Goal: Task Accomplishment & Management: Manage account settings

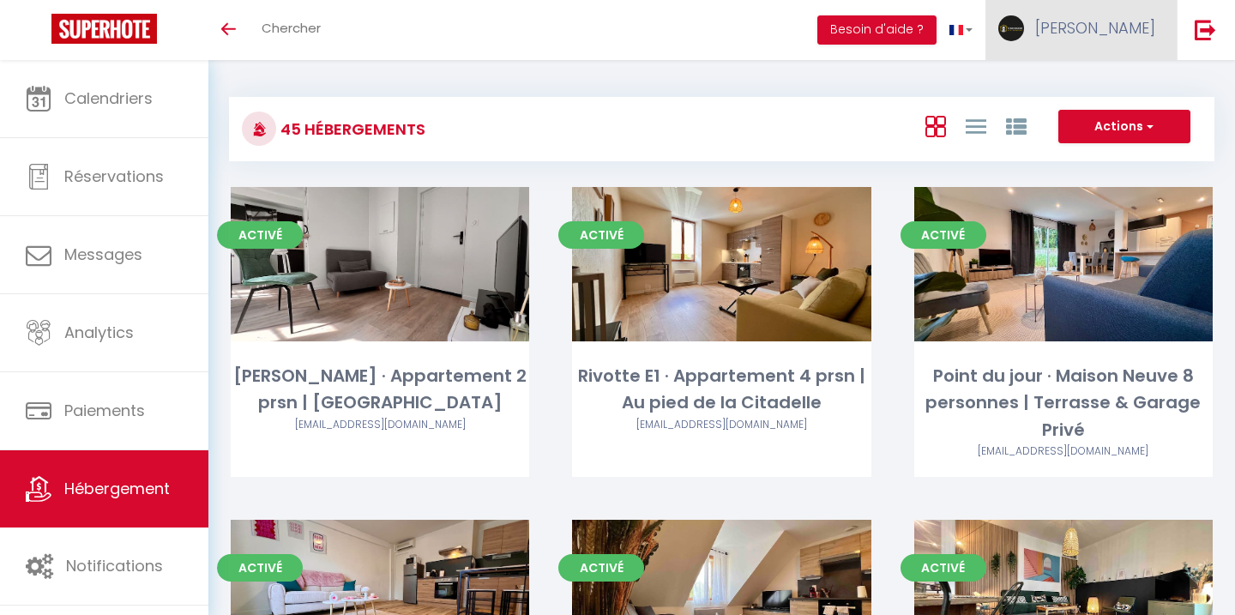
click at [1077, 46] on link "[PERSON_NAME]" at bounding box center [1080, 30] width 191 height 60
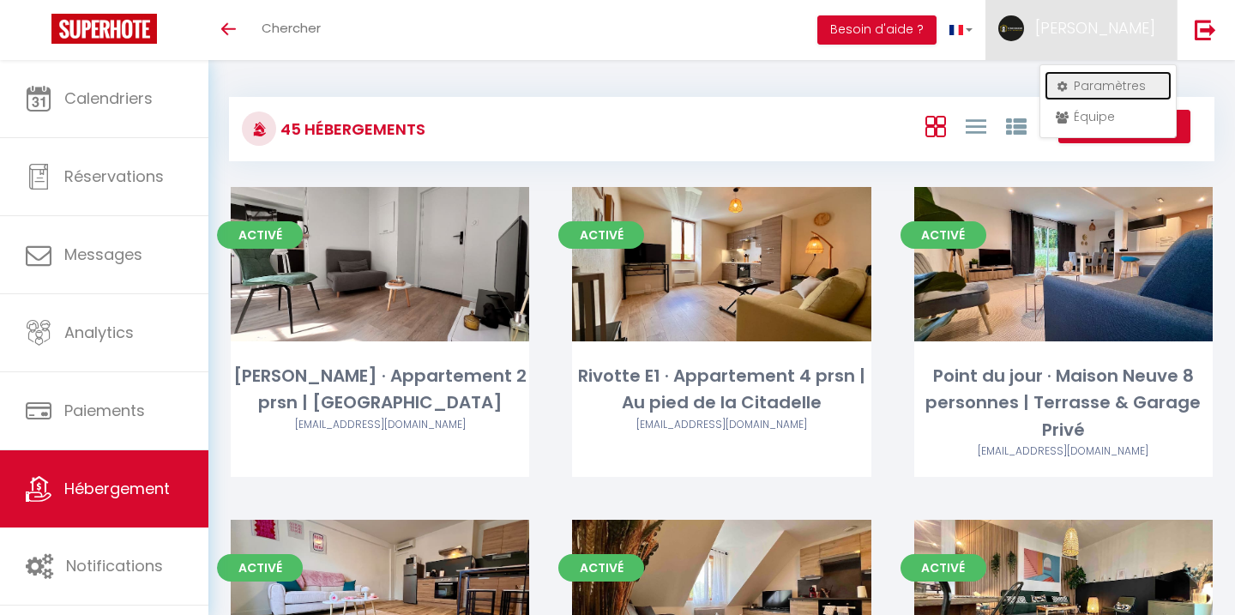
click at [1084, 83] on link "Paramètres" at bounding box center [1107, 85] width 127 height 29
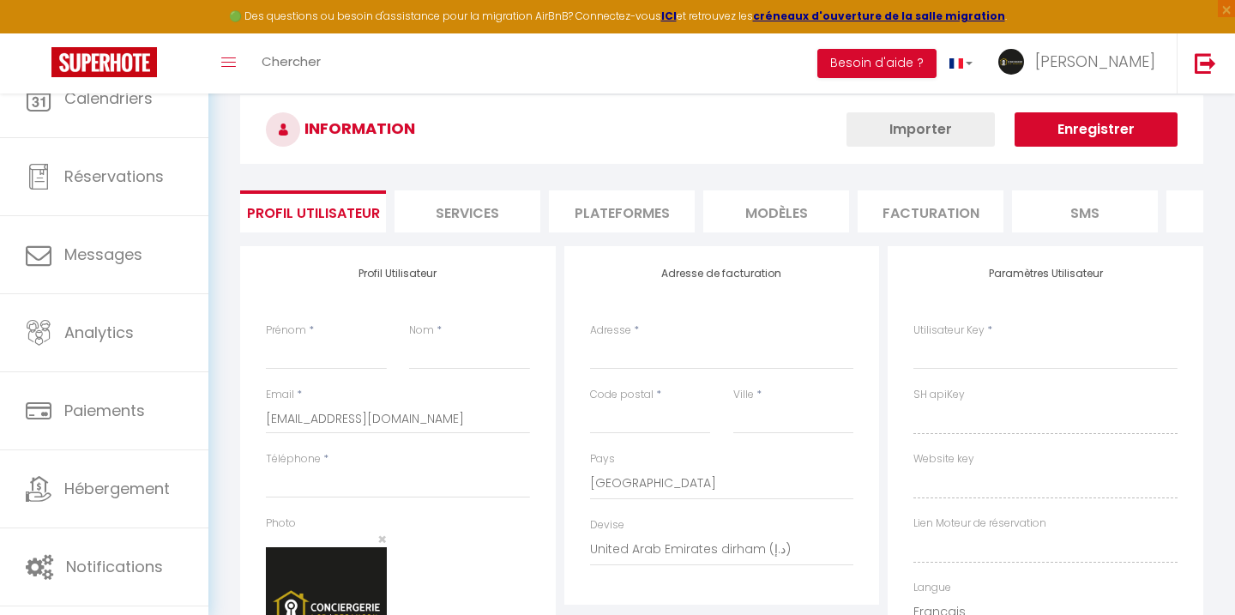
type input "[PERSON_NAME]"
type input "0668150503"
type input "[STREET_ADDRESS][PERSON_NAME]"
type input "25000"
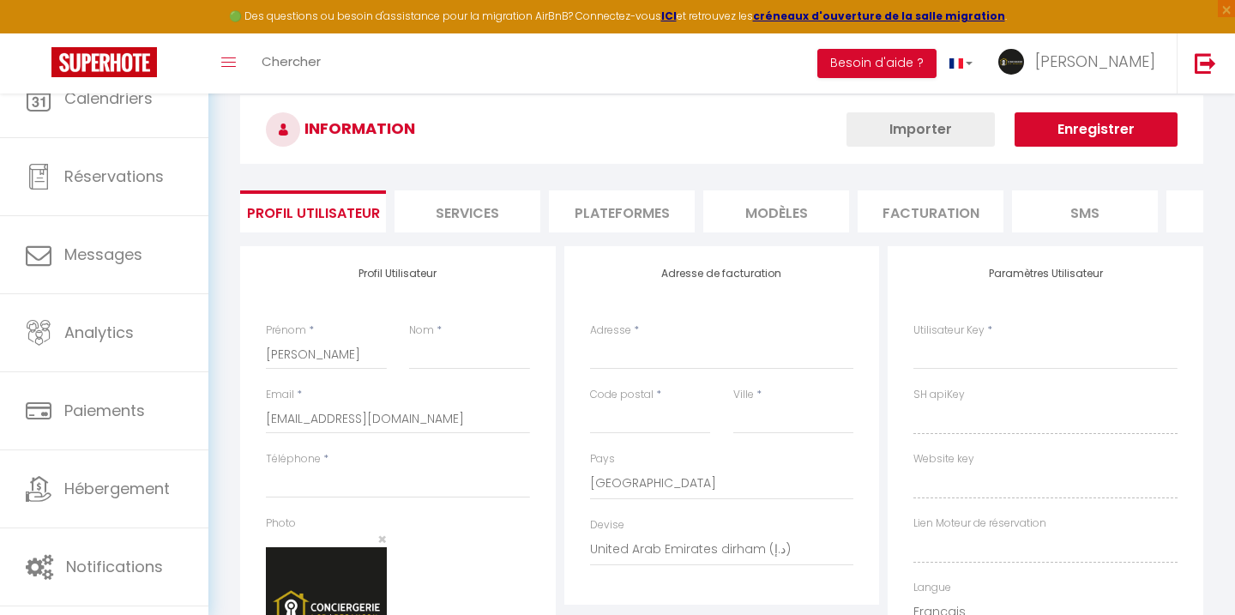
type input "[GEOGRAPHIC_DATA]"
select select "28"
type input "TSbx7vuSNha1hUWqNOeil8JXh"
type input "42icqaJ2IUGUdBHLHmBxDLMFJ"
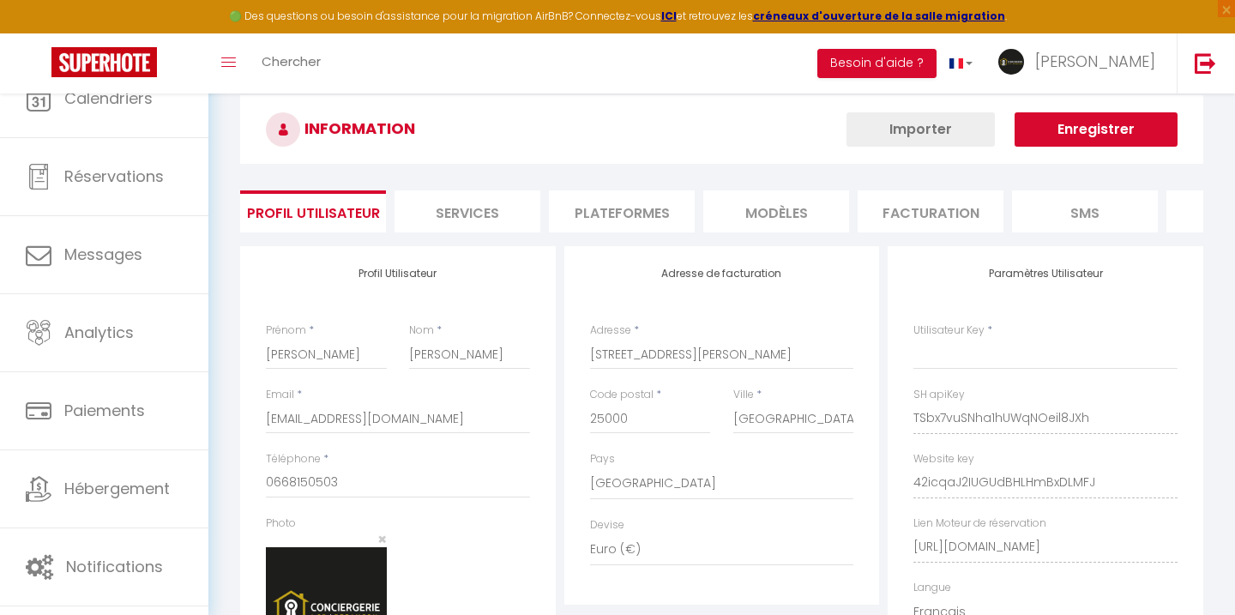
type input "TSbx7vuSNha1hUWqNOeil8JXh"
type input "42icqaJ2IUGUdBHLHmBxDLMFJ"
type input "[URL][DOMAIN_NAME]"
select select "fr"
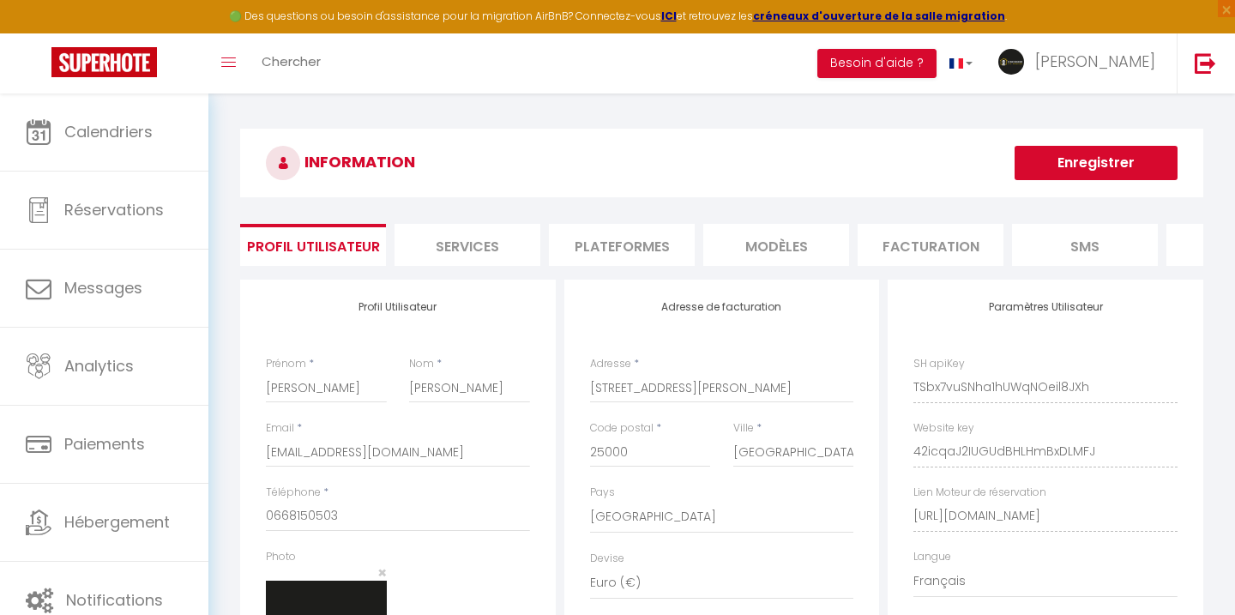
click at [655, 252] on li "Plateformes" at bounding box center [622, 245] width 146 height 42
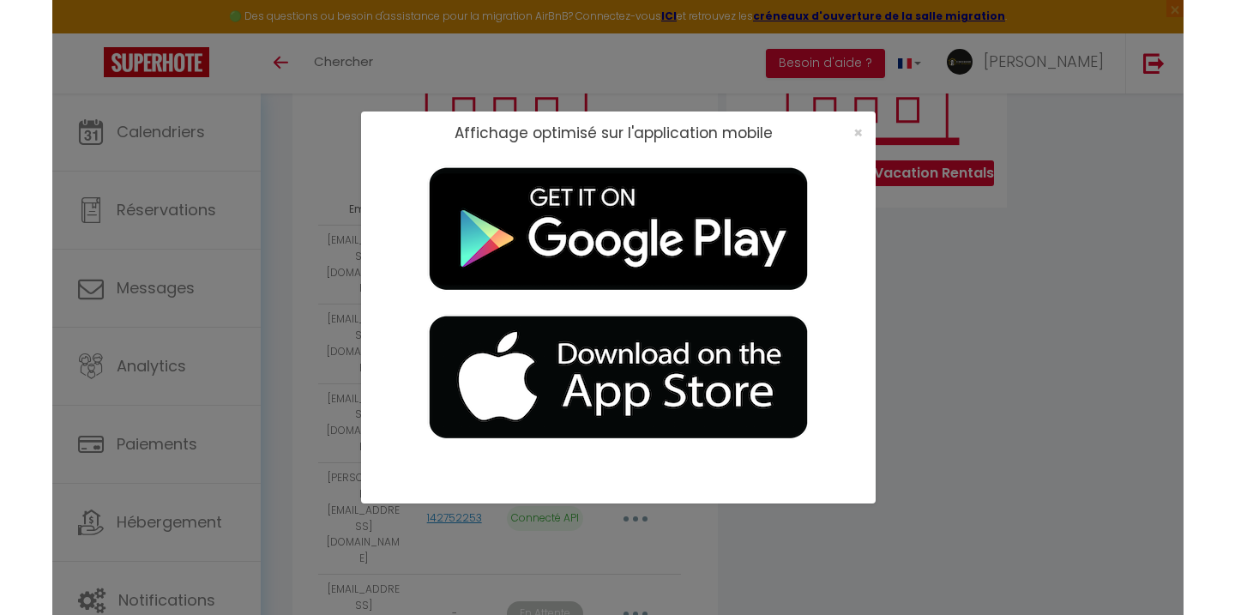
scroll to position [322, 0]
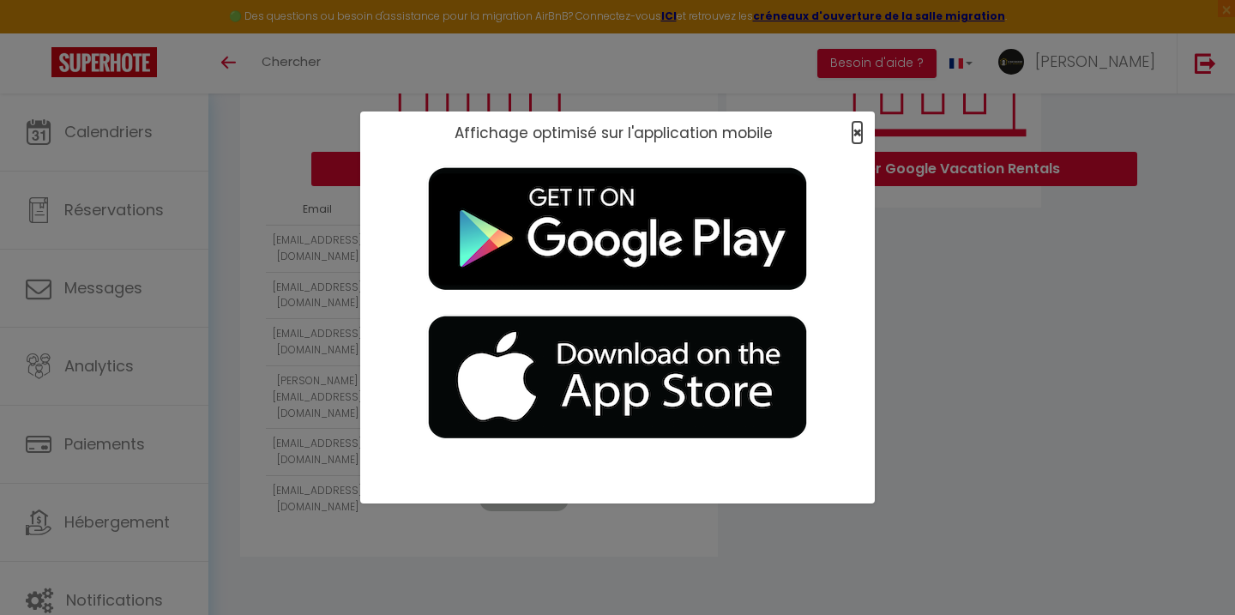
click at [854, 135] on span "×" at bounding box center [856, 132] width 9 height 21
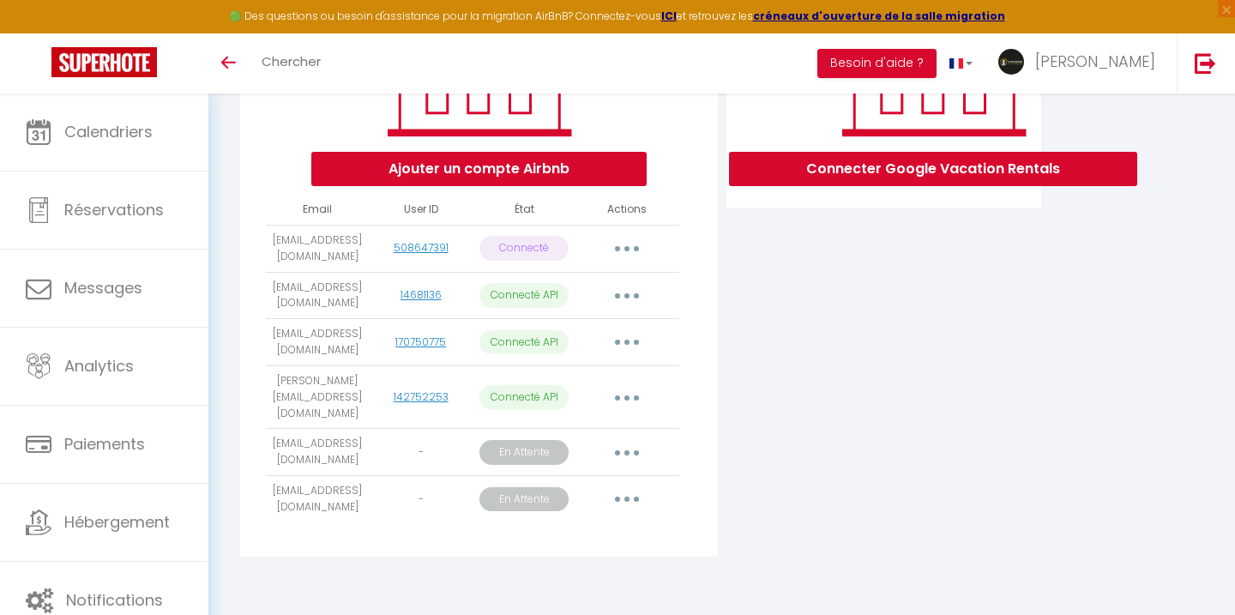
click at [752, 426] on div "Connecter Google Vacation Rentals" at bounding box center [884, 262] width 324 height 610
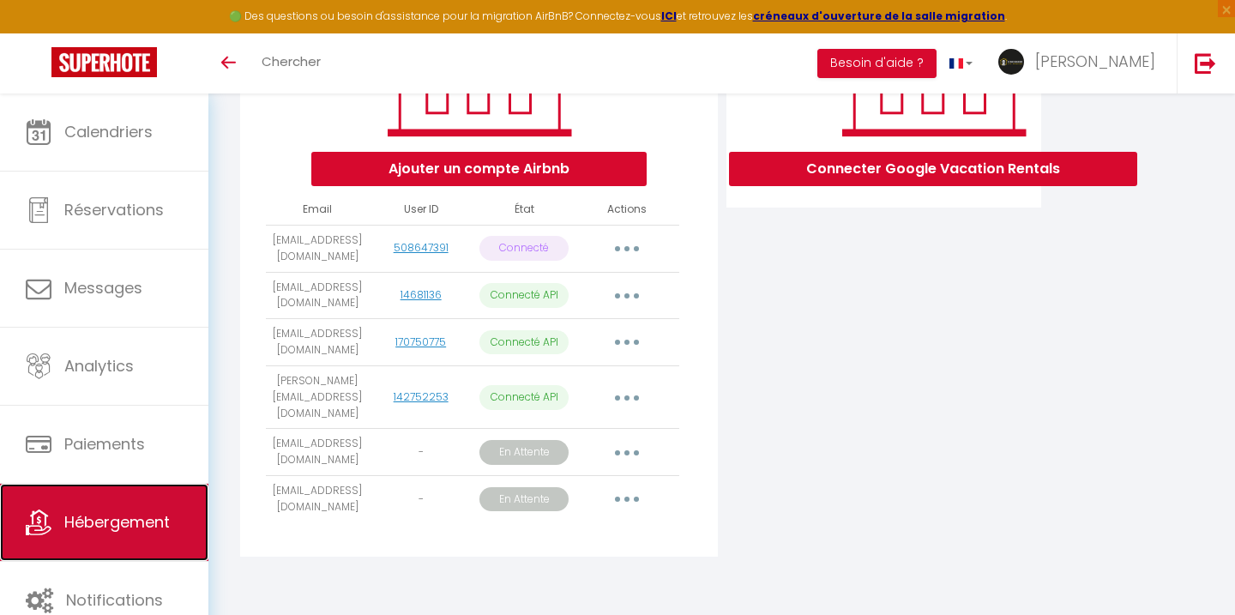
click at [102, 518] on span "Hébergement" at bounding box center [116, 521] width 105 height 21
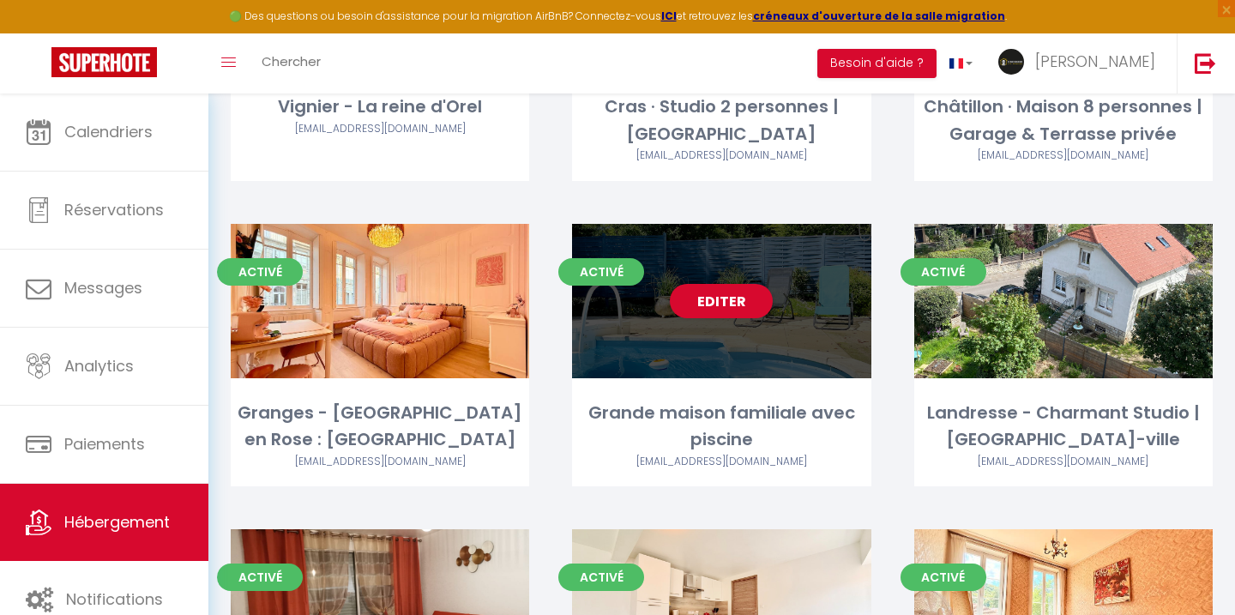
scroll to position [3648, 0]
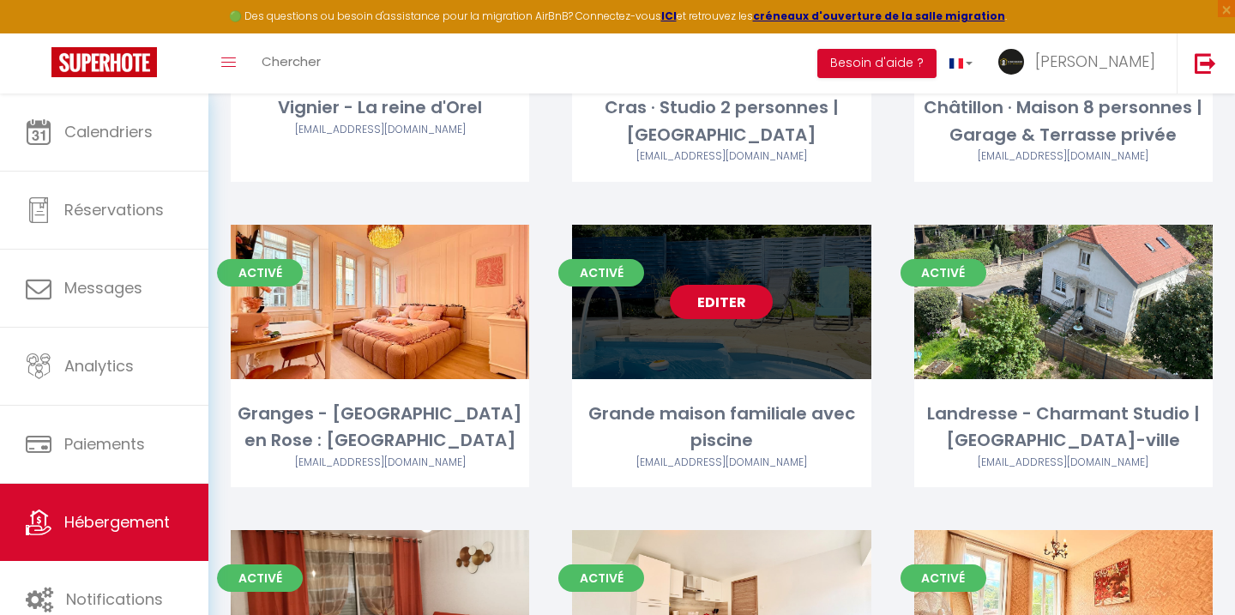
click at [699, 285] on link "Editer" at bounding box center [721, 302] width 103 height 34
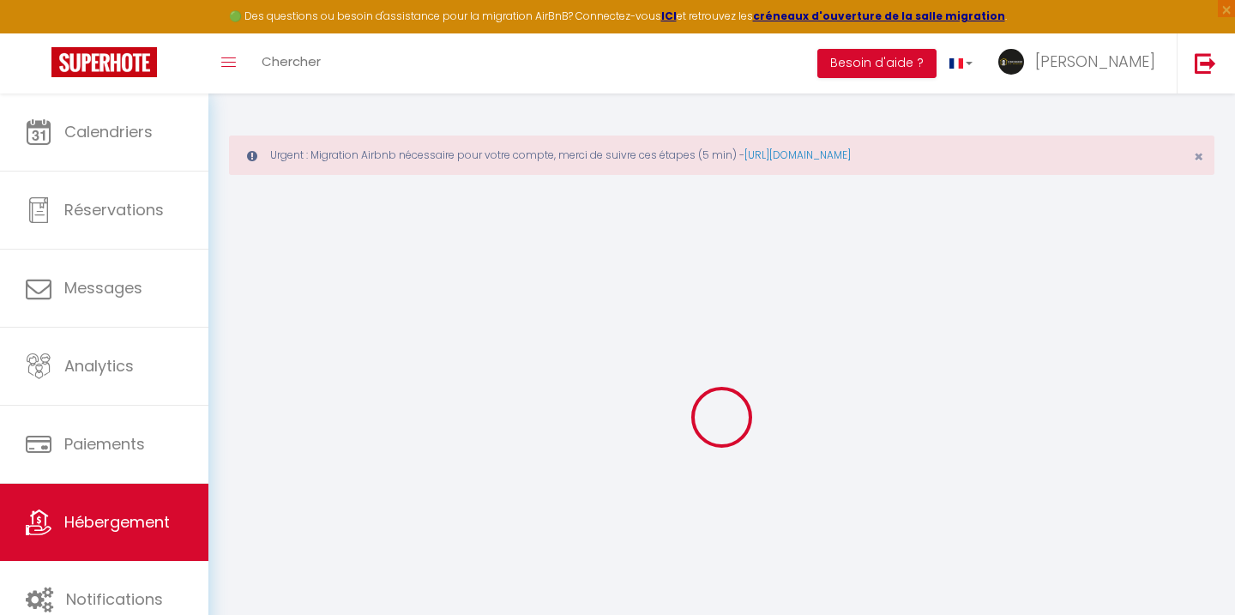
select select "+ 18 %"
select select "+ 48 %"
select select
checkbox input "false"
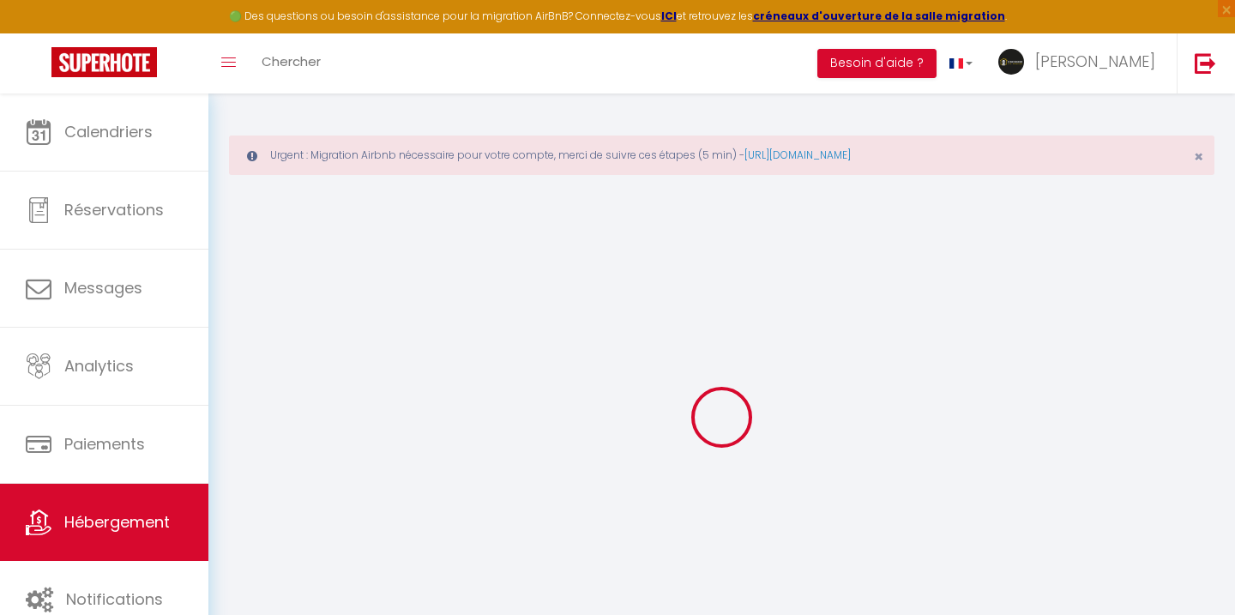
checkbox input "false"
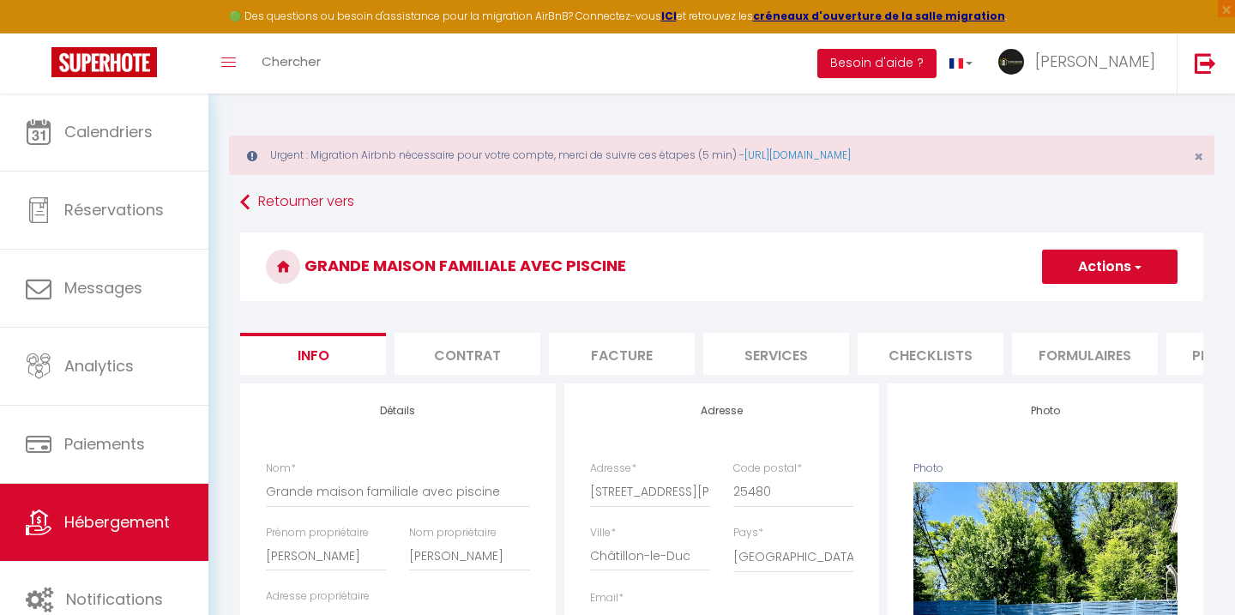
click at [1181, 364] on li "Plateformes" at bounding box center [1239, 354] width 146 height 42
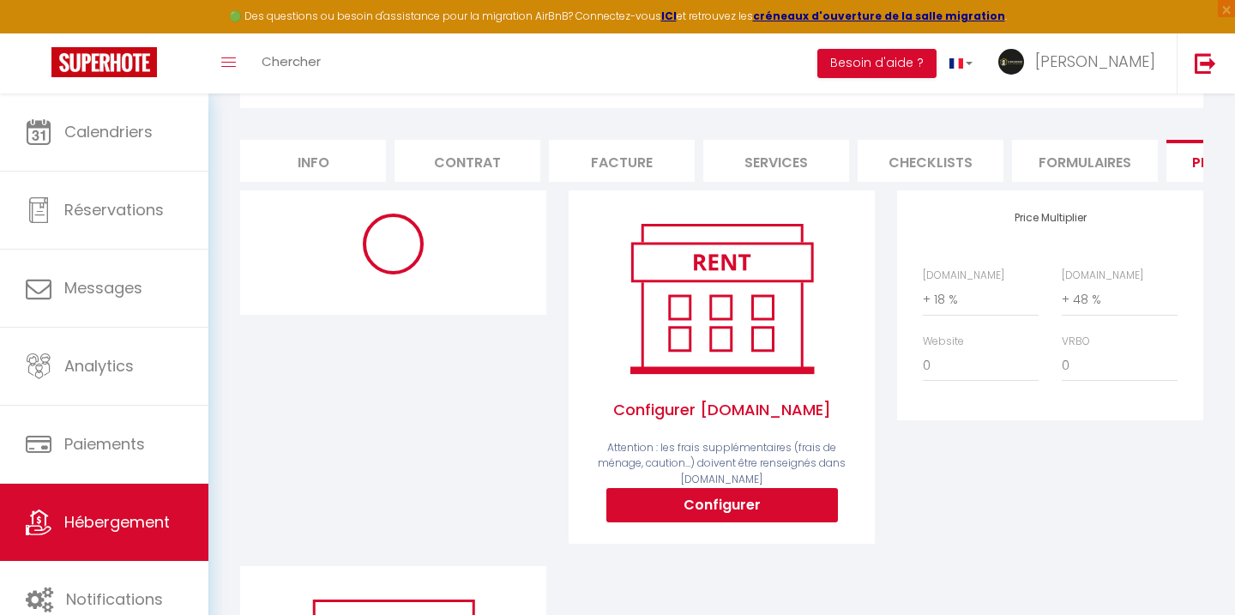
scroll to position [204, 0]
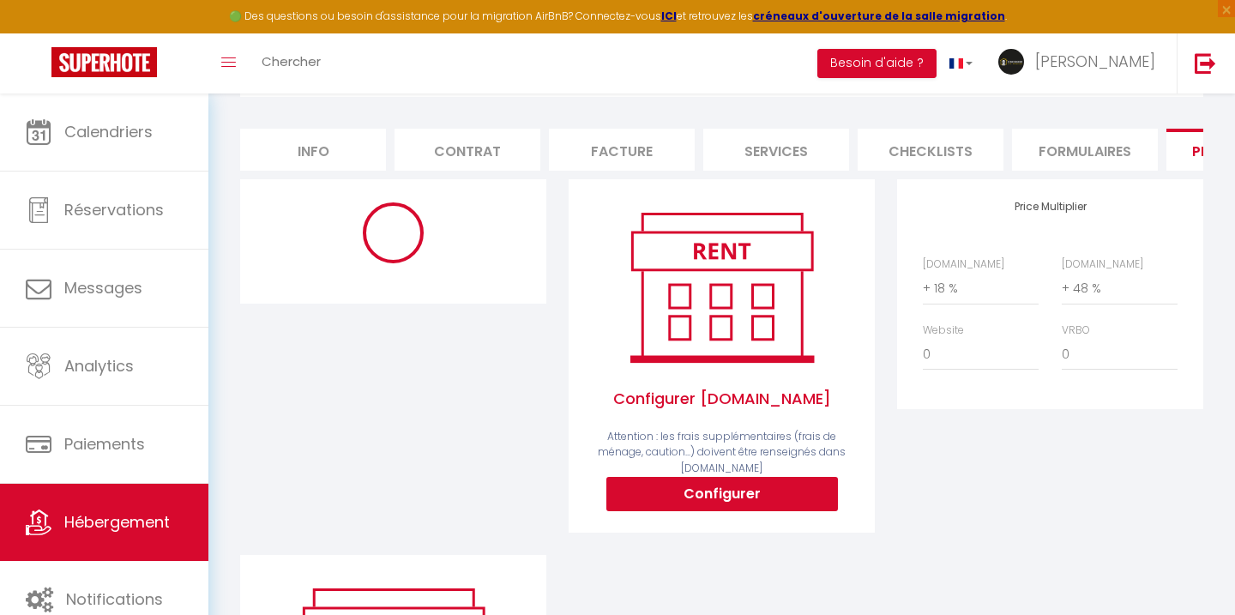
select select "365"
select select
select select "EUR"
select select "18970-881059354126775198"
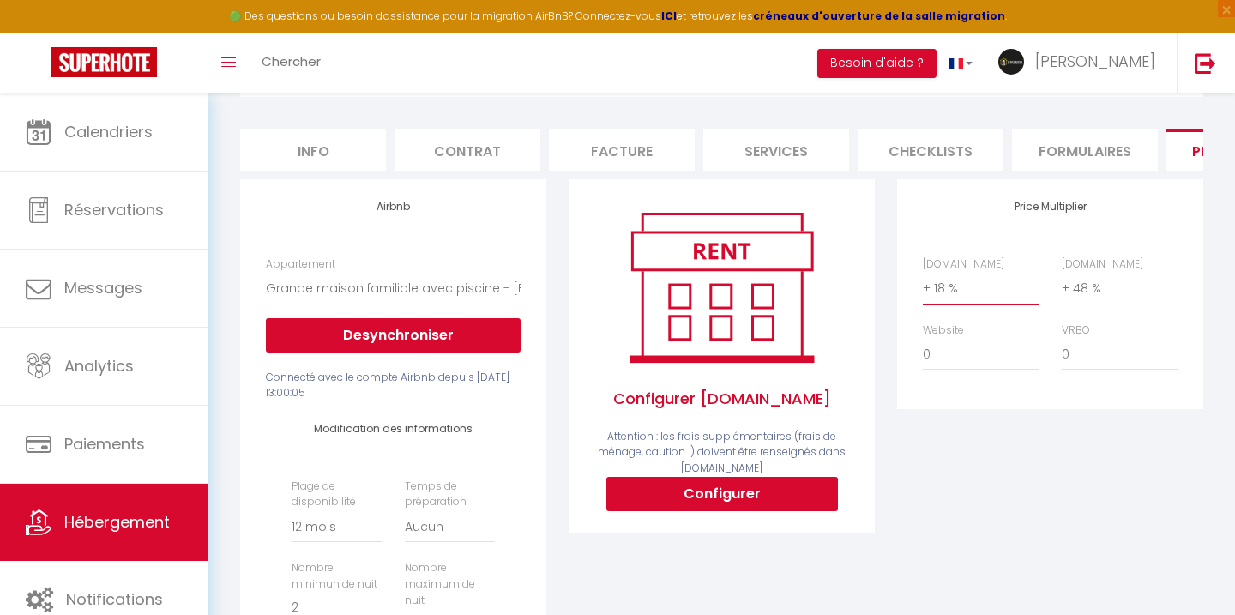
click at [936, 287] on select "0 + 1 % + 2 % + 3 % + 4 % + 5 % + 6 % + 7 % + 8 % + 9 %" at bounding box center [981, 288] width 116 height 33
select select "+ 22 %"
click at [923, 272] on select "0 + 1 % + 2 % + 3 % + 4 % + 5 % + 6 % + 7 % + 8 % + 9 %" at bounding box center [981, 288] width 116 height 33
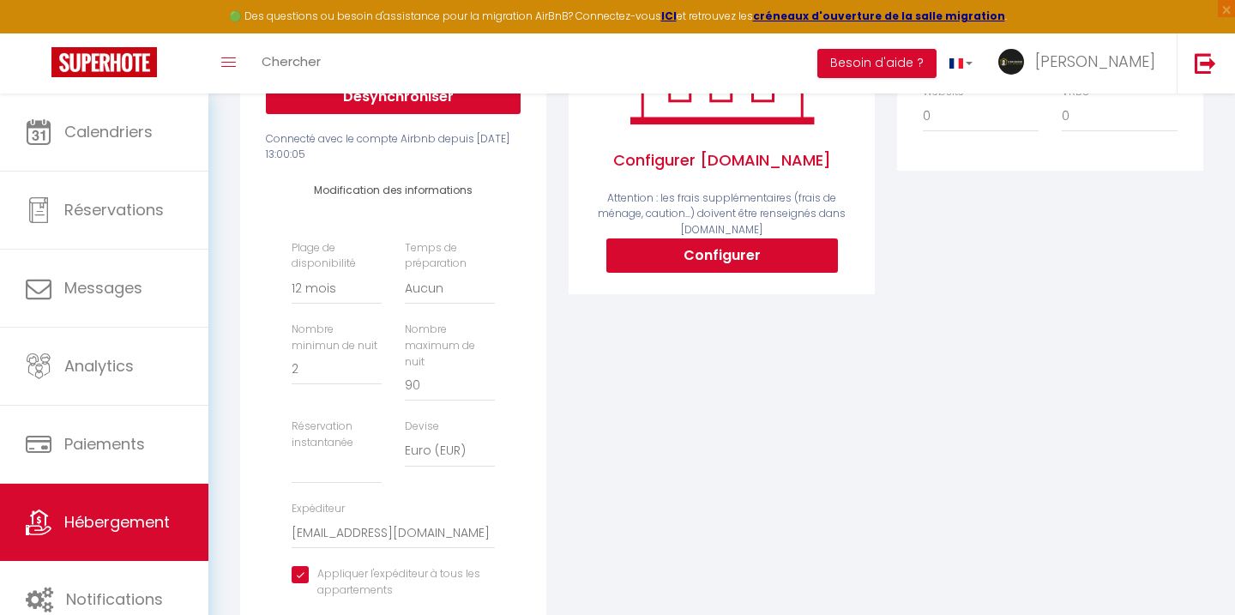
scroll to position [439, 0]
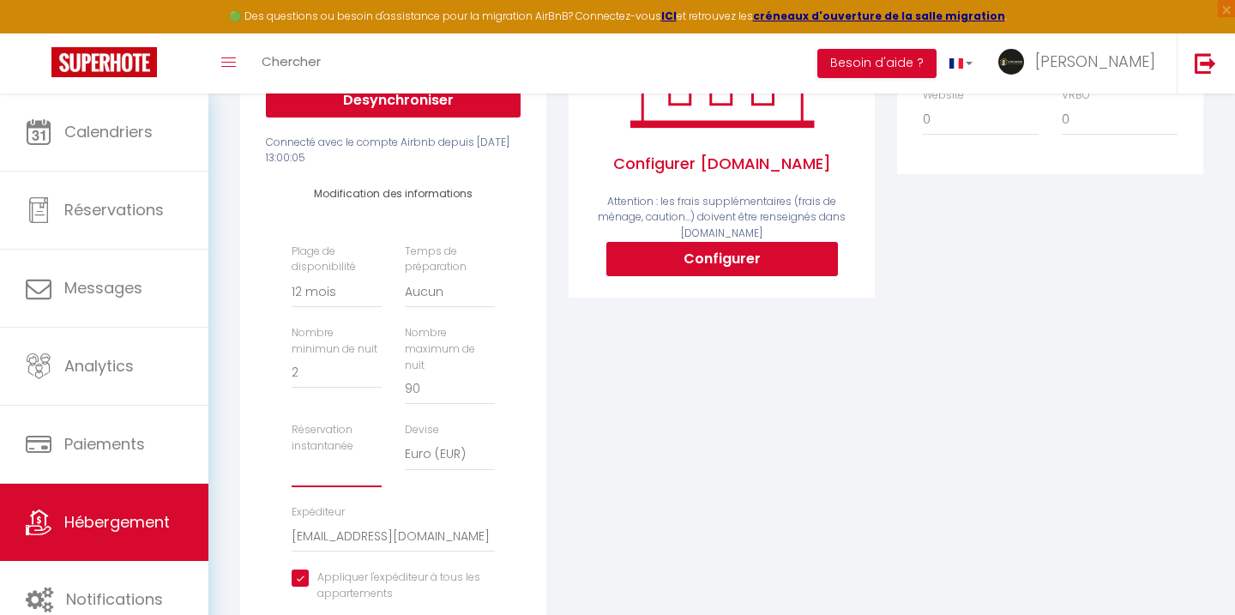
click at [333, 462] on select "Activée Demander des évaluations positives" at bounding box center [337, 470] width 90 height 33
select select "well_reviewed_guests"
click at [292, 454] on select "Activée Demander des évaluations positives" at bounding box center [337, 470] width 90 height 33
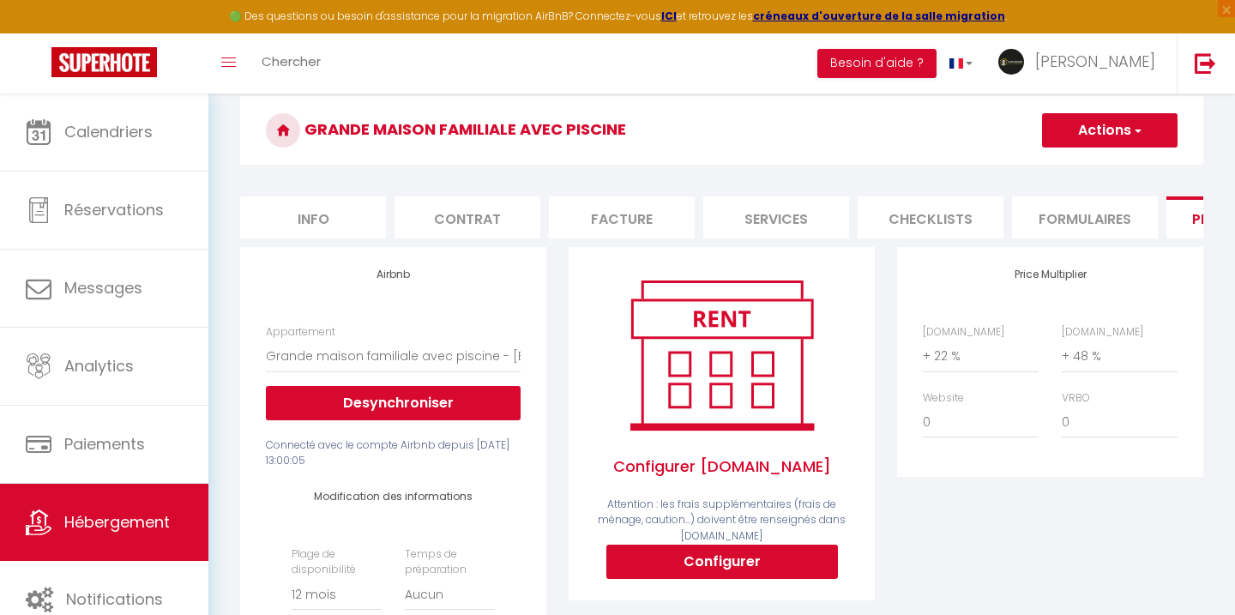
scroll to position [72, 0]
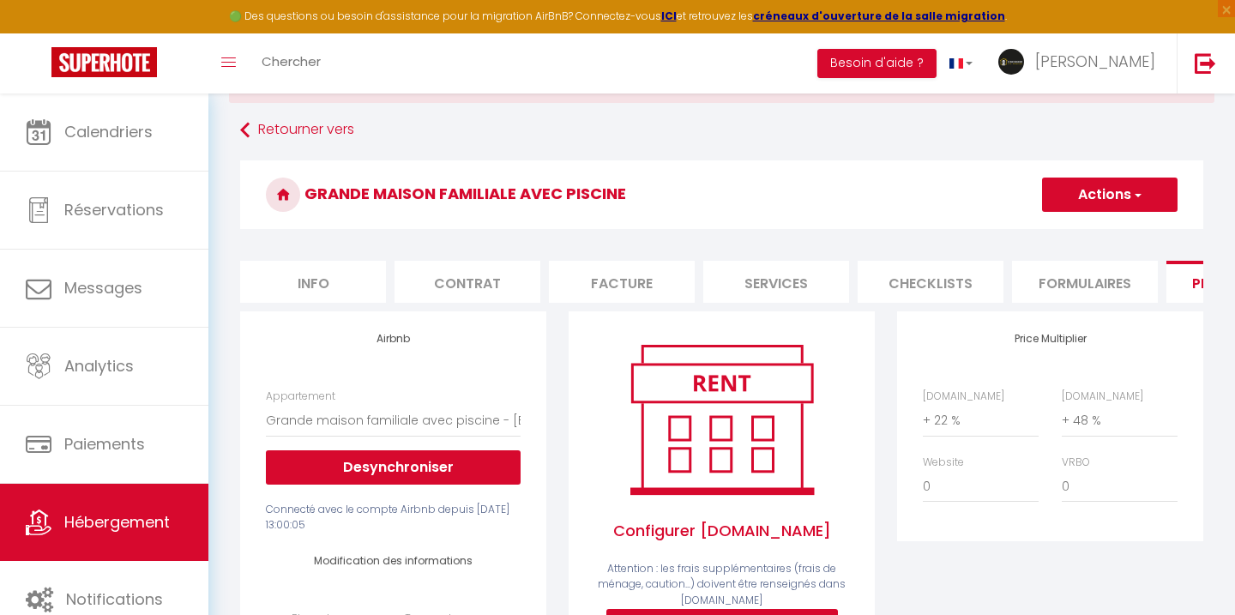
click at [1144, 188] on button "Actions" at bounding box center [1109, 194] width 135 height 34
click at [1082, 229] on link "Enregistrer" at bounding box center [1108, 232] width 135 height 22
select select
select select "365"
select select "well_reviewed_guests"
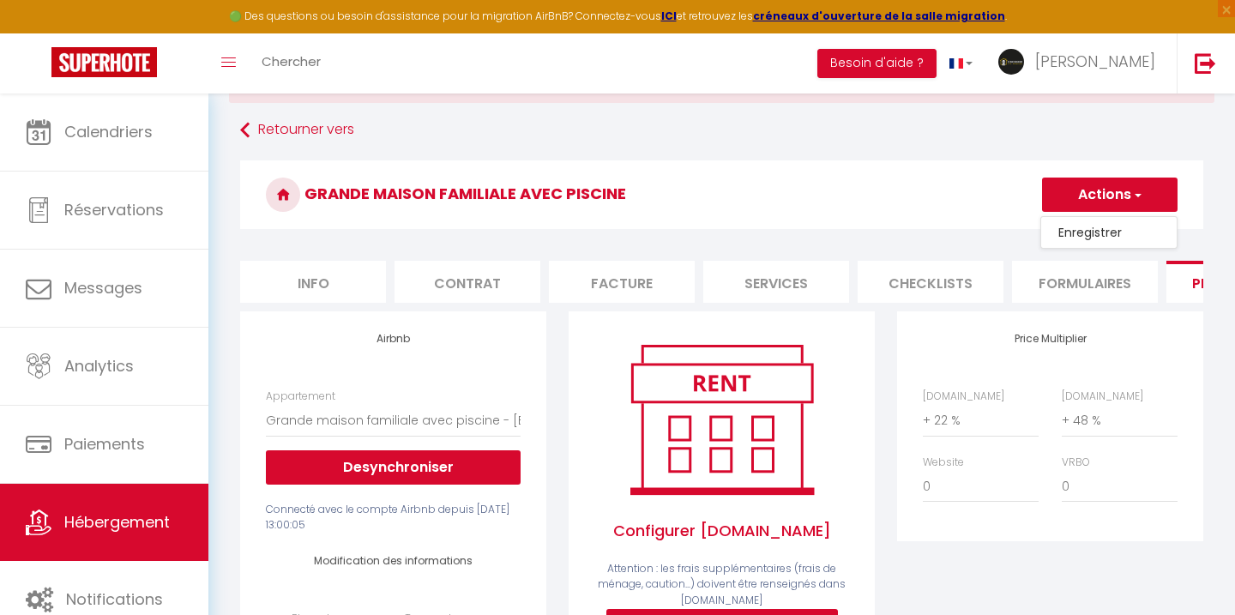
select select "EUR"
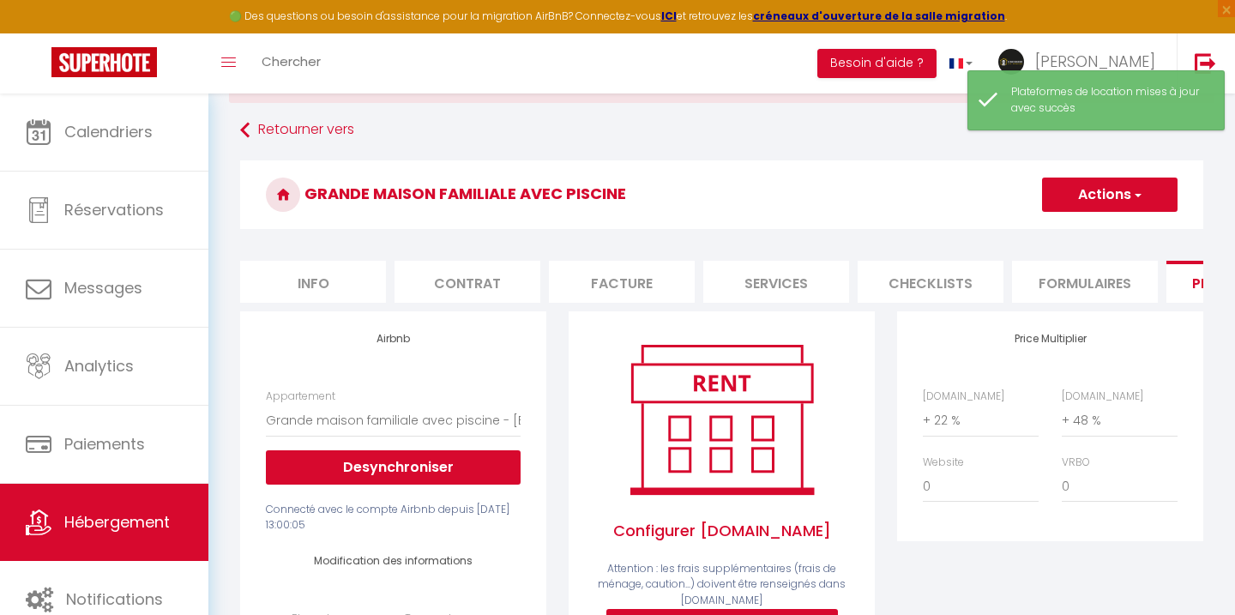
click at [1077, 284] on li "Formulaires" at bounding box center [1085, 282] width 146 height 42
select select
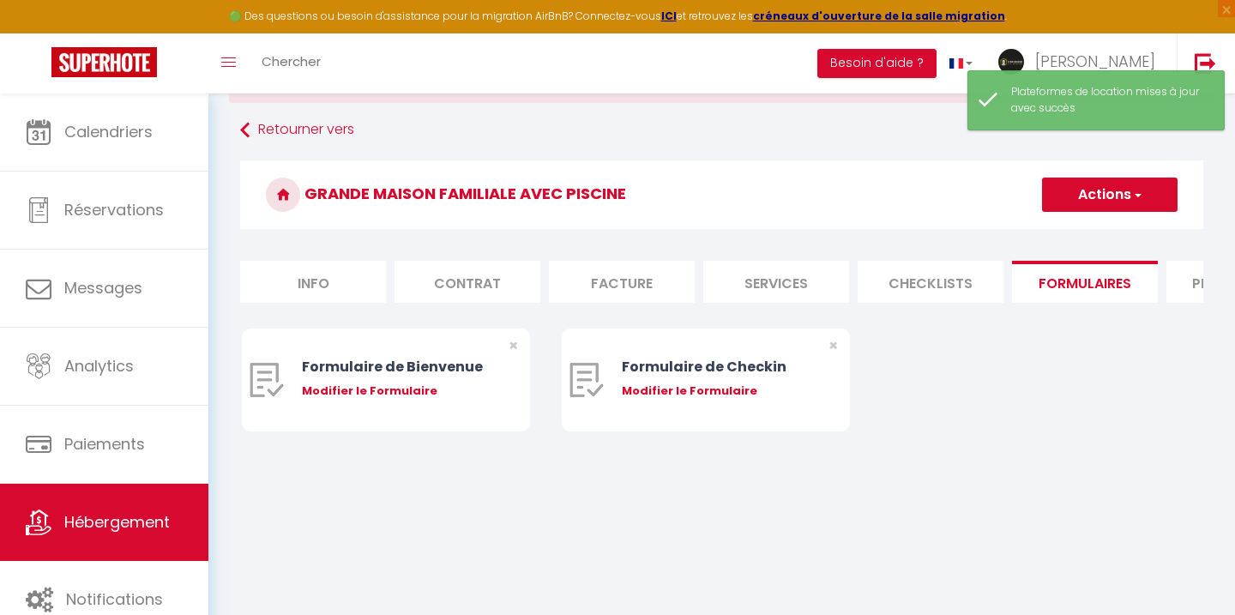
click at [416, 385] on div "Modifier le Formulaire" at bounding box center [398, 390] width 192 height 17
select select
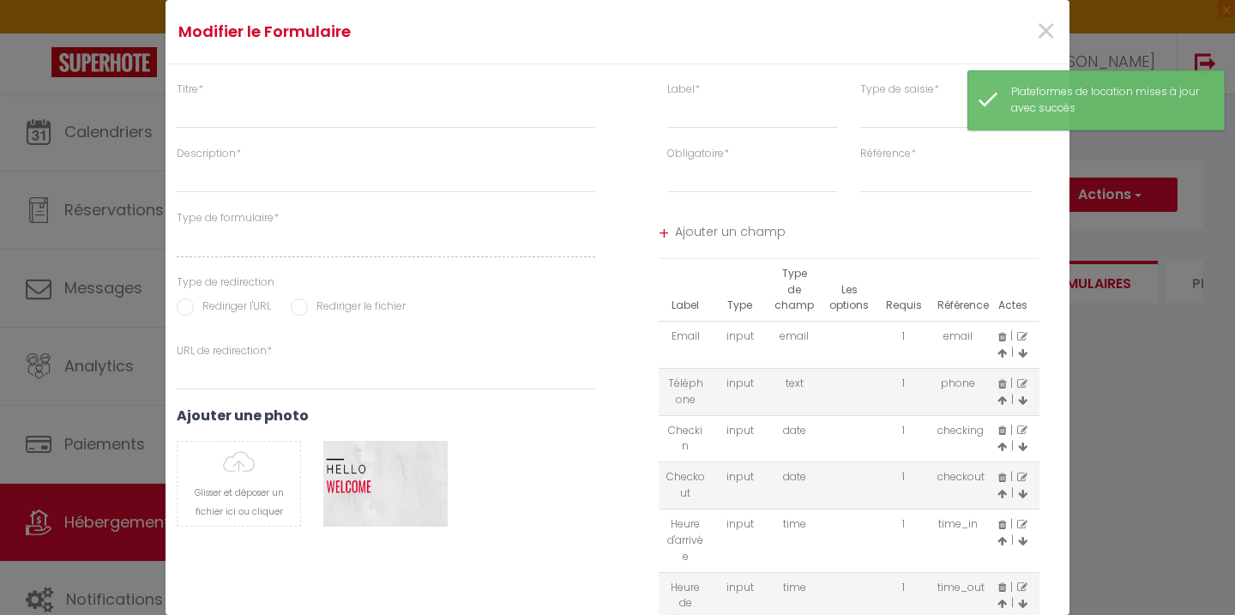
type input "Formulaire de Bienvenue"
type input "Afin de préparer au mieux votre arrivée et recevoir votre Guide de Bienvenue, j…"
select select "[object Object]"
radio input "true"
type input "[URL][DOMAIN_NAME]"
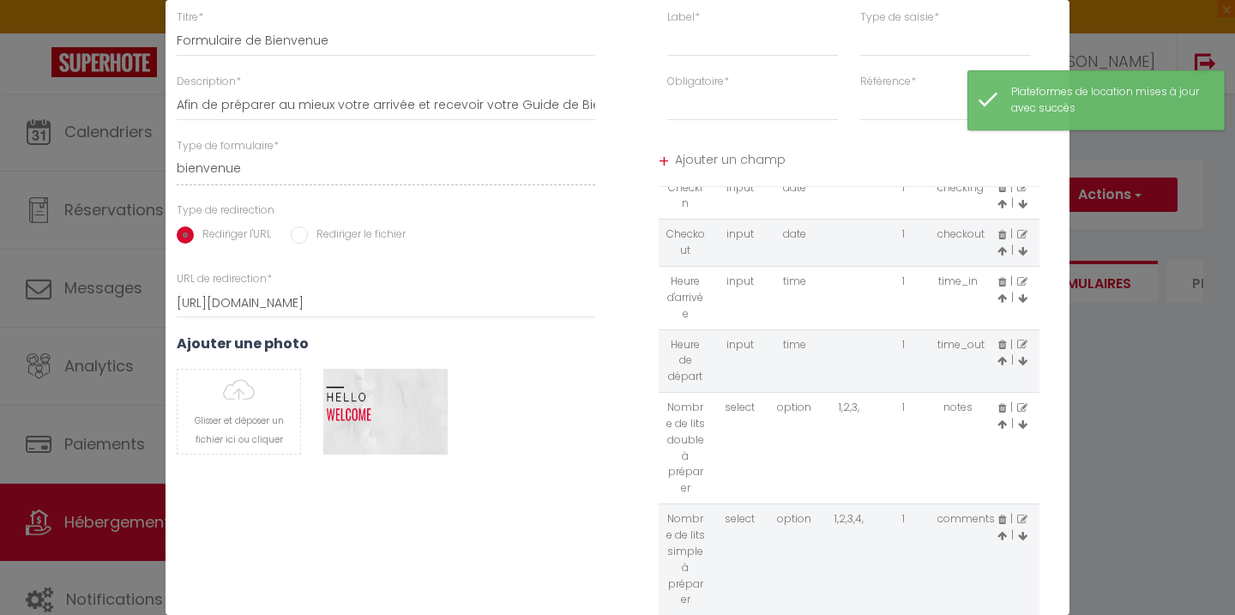
scroll to position [184, 0]
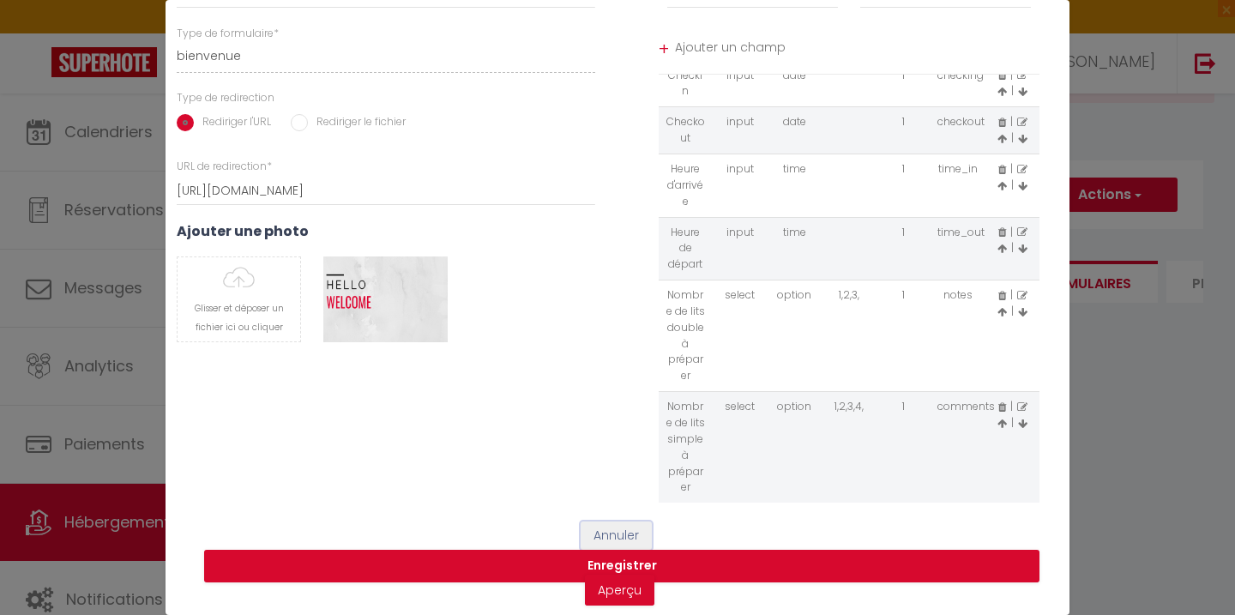
click at [598, 535] on button "Annuler" at bounding box center [615, 535] width 71 height 29
